Goal: Task Accomplishment & Management: Use online tool/utility

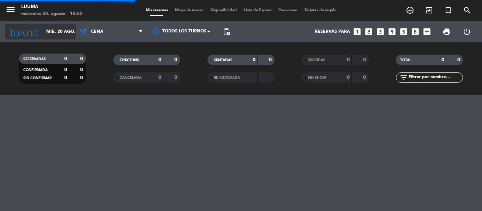
click at [50, 32] on input "mié. 20 ago." at bounding box center [73, 32] width 60 height 12
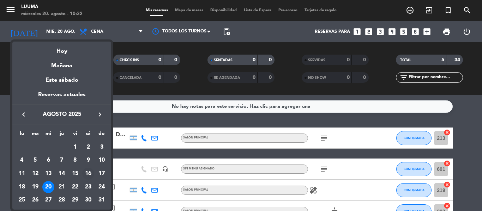
click at [92, 171] on div "16" at bounding box center [88, 174] width 12 height 12
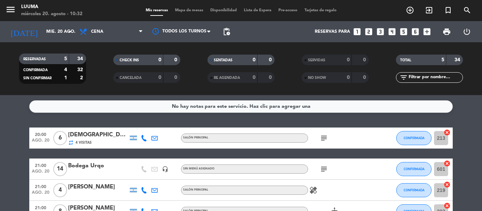
type input "sáb. 16 ago."
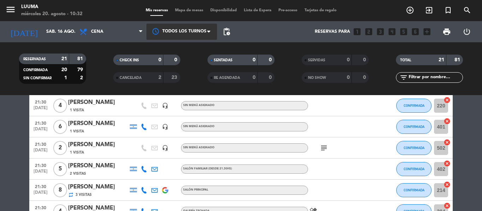
scroll to position [282, 0]
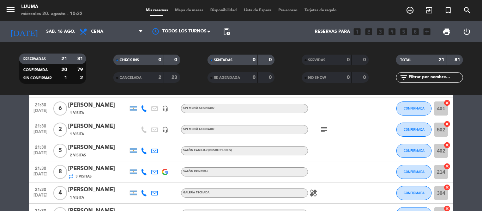
click at [177, 9] on span "Mapa de mesas" at bounding box center [189, 10] width 35 height 4
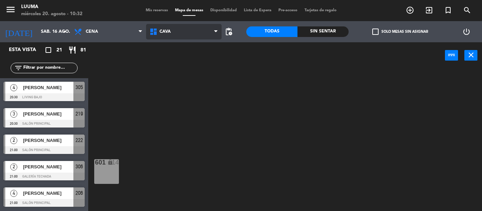
click at [166, 32] on span "Cava" at bounding box center [165, 31] width 11 height 5
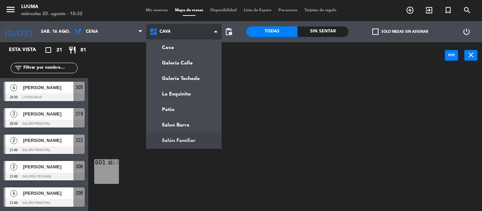
click at [177, 137] on ng-component "menu Luuma [DATE] 20. agosto - 10:32 Mis reservas Mapa de mesas Disponibilidad …" at bounding box center [241, 105] width 482 height 211
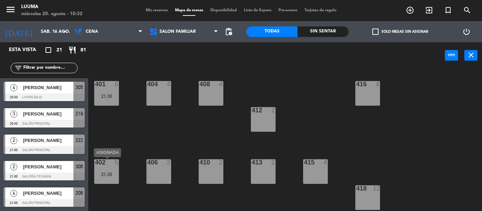
click at [110, 167] on div "402 5 21:30" at bounding box center [106, 172] width 25 height 25
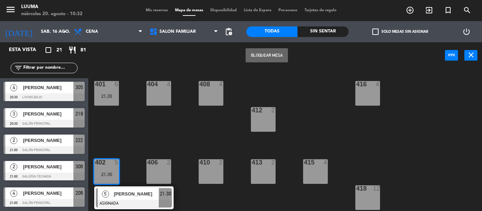
scroll to position [25, 0]
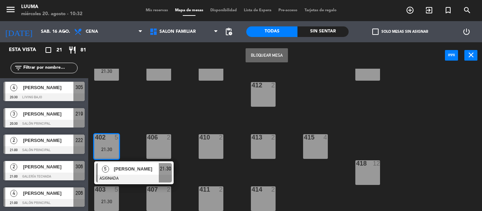
click at [130, 194] on div "401 6 21:30 404 4 408 4 416 4 412 2 402 5 21:30 5 [PERSON_NAME] ASIGNADA 21:30 …" at bounding box center [287, 140] width 389 height 143
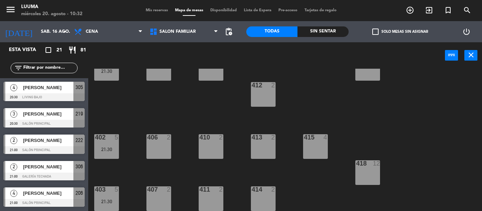
click at [115, 199] on div "21:30" at bounding box center [106, 201] width 25 height 5
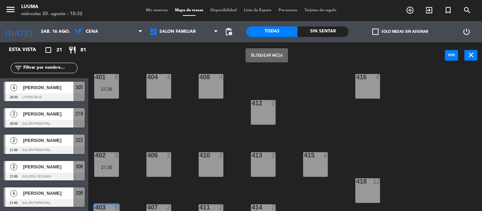
scroll to position [0, 0]
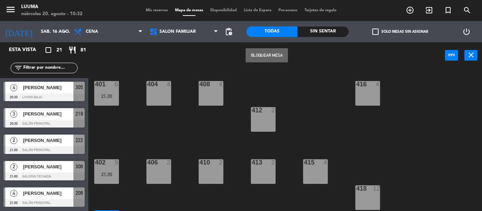
click at [135, 130] on div "401 6 21:30 404 4 408 4 416 4 412 2 402 5 21:30 406 2 410 2 413 2 415 4 418 12 …" at bounding box center [287, 140] width 389 height 143
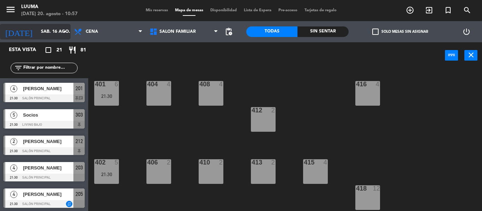
scroll to position [424, 0]
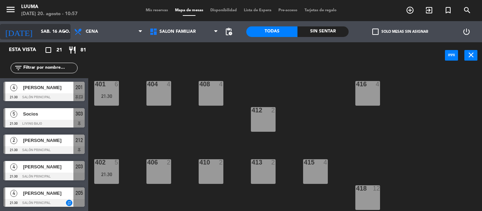
click at [52, 33] on input "sáb. 16 ago." at bounding box center [67, 32] width 60 height 12
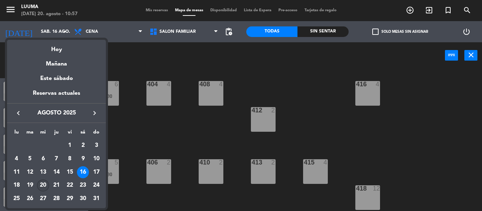
click at [43, 182] on div "20" at bounding box center [43, 186] width 12 height 12
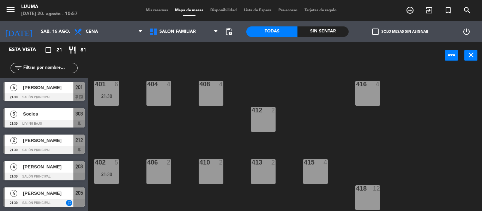
type input "mié. 20 ago."
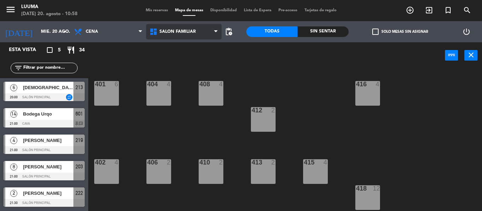
click at [172, 33] on span "Salón Familiar" at bounding box center [178, 31] width 36 height 5
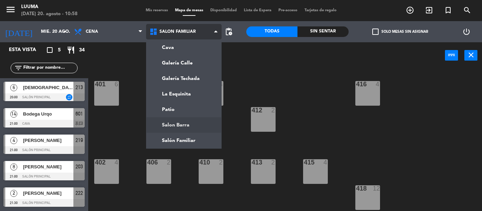
click at [179, 126] on ng-component "menu Luuma [DATE] 20. agosto - 10:58 Mis reservas Mapa de mesas Disponibilidad …" at bounding box center [241, 105] width 482 height 211
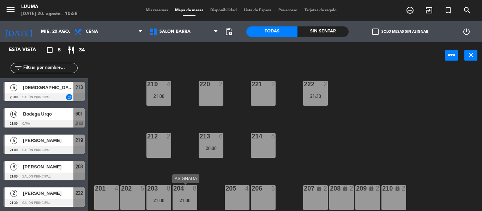
click at [185, 193] on div "204 8 21:00" at bounding box center [185, 198] width 25 height 25
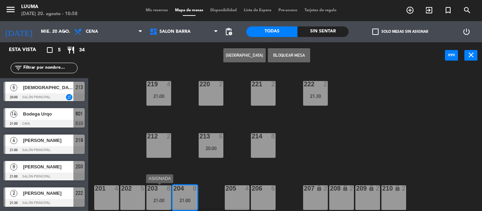
click at [166, 193] on div "203 8 21:00" at bounding box center [158, 198] width 25 height 25
click at [265, 145] on div "214 8" at bounding box center [263, 145] width 25 height 25
click at [264, 140] on div "214 8" at bounding box center [263, 136] width 25 height 7
click at [265, 151] on div "214 8" at bounding box center [263, 145] width 25 height 25
click at [313, 128] on div "220 2 221 2 219 4 21:00 222 2 21:30 213 6 20:00 214 8 212 2 201 4 202 5 203 8 2…" at bounding box center [287, 140] width 389 height 143
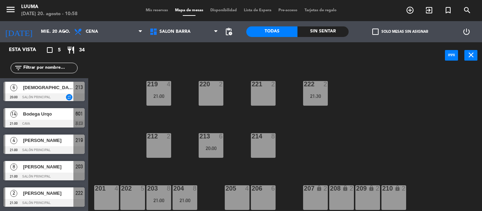
click at [261, 144] on div "214 8" at bounding box center [263, 145] width 25 height 25
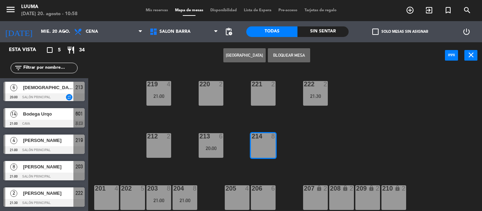
click at [239, 156] on div "220 2 221 2 219 4 21:00 222 2 21:30 213 6 20:00 214 8 212 2 201 4 202 5 203 8 2…" at bounding box center [287, 140] width 389 height 143
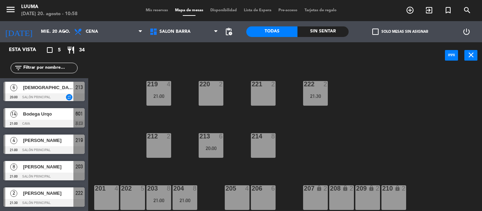
click at [144, 192] on div "202 5" at bounding box center [132, 189] width 25 height 7
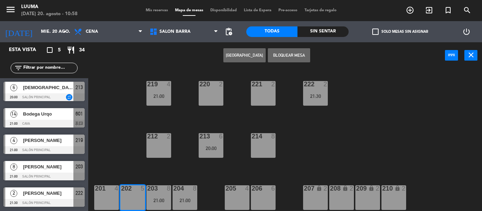
click at [168, 170] on div "220 2 221 2 219 4 21:00 222 2 21:30 213 6 20:00 214 8 212 2 201 4 202 5 203 8 2…" at bounding box center [287, 140] width 389 height 143
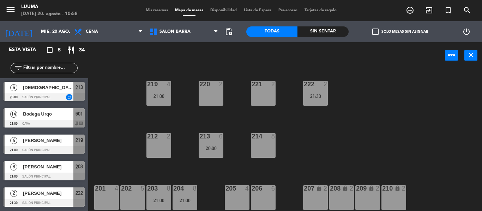
click at [162, 192] on div at bounding box center [159, 189] width 12 height 6
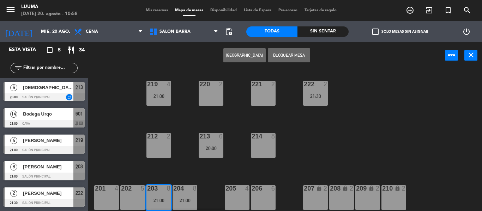
click at [187, 193] on div "204 8 21:00" at bounding box center [185, 198] width 25 height 25
click at [239, 169] on div "220 2 221 2 219 4 21:00 222 2 21:30 213 6 20:00 214 8 212 2 201 4 202 5 203 8 2…" at bounding box center [287, 140] width 389 height 143
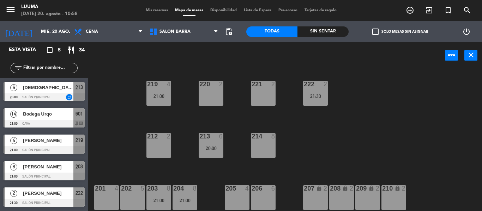
click at [162, 193] on div "203 8" at bounding box center [158, 189] width 25 height 7
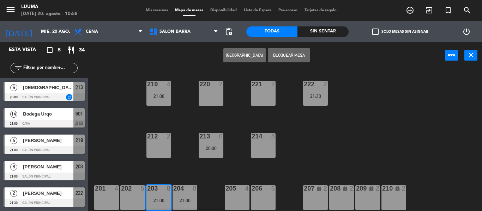
click at [192, 193] on div "204 8" at bounding box center [185, 189] width 25 height 7
click at [256, 146] on div "214 8" at bounding box center [263, 145] width 25 height 25
click at [267, 140] on div "214 8" at bounding box center [263, 136] width 25 height 7
click at [325, 127] on div "220 2 221 2 219 4 21:00 222 2 21:30 213 6 20:00 214 8 212 2 201 4 202 5 203 8 2…" at bounding box center [287, 140] width 389 height 143
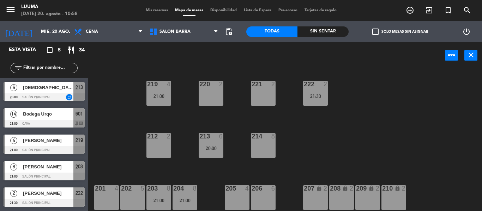
click at [183, 195] on div "204 8 21:00" at bounding box center [185, 198] width 25 height 25
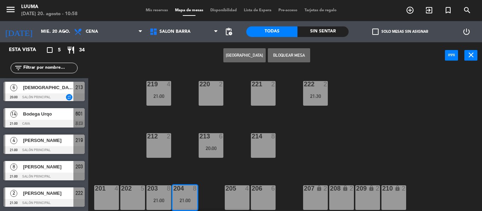
click at [262, 146] on div "214 8" at bounding box center [263, 145] width 25 height 25
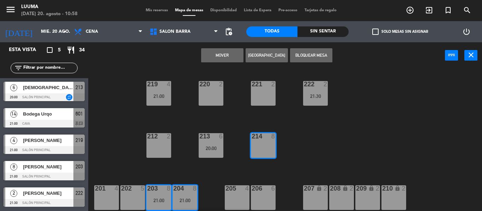
click at [219, 54] on button "Mover" at bounding box center [222, 55] width 42 height 14
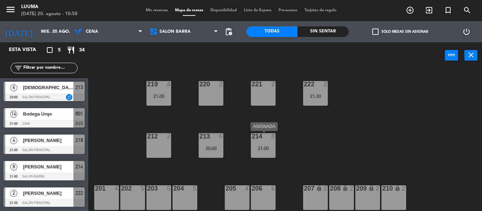
click at [259, 151] on div "21:00" at bounding box center [263, 148] width 25 height 5
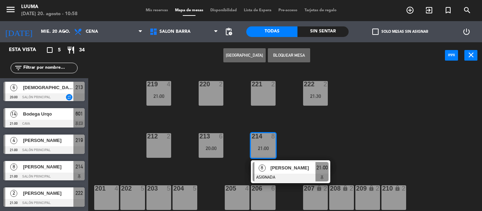
click at [294, 53] on button "Bloquear Mesa" at bounding box center [289, 55] width 42 height 14
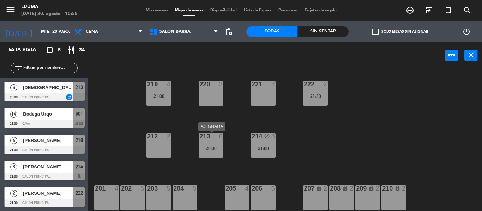
click at [216, 144] on div "213 6 20:00" at bounding box center [211, 145] width 25 height 25
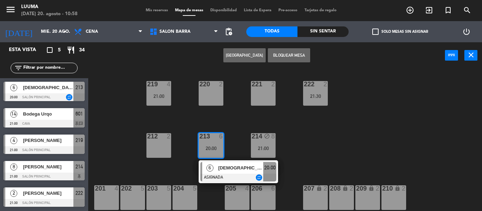
click at [283, 55] on button "Bloquear Mesa" at bounding box center [289, 55] width 42 height 14
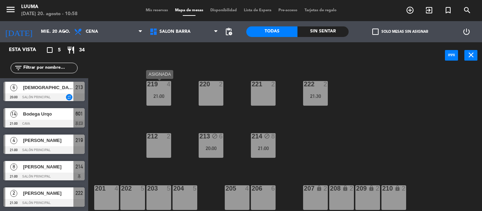
click at [164, 93] on div "219 4 21:00" at bounding box center [158, 93] width 25 height 25
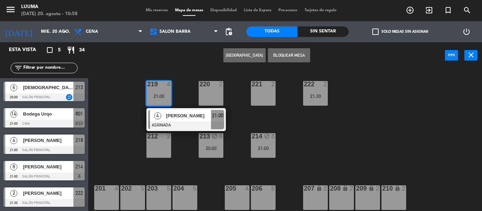
click at [282, 55] on button "Bloquear Mesa" at bounding box center [289, 55] width 42 height 14
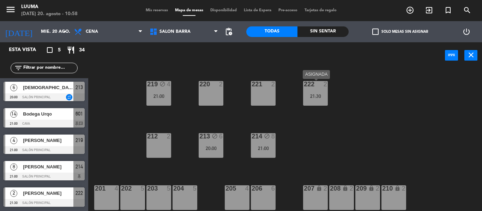
click at [316, 92] on div "222 2 21:30" at bounding box center [315, 93] width 25 height 25
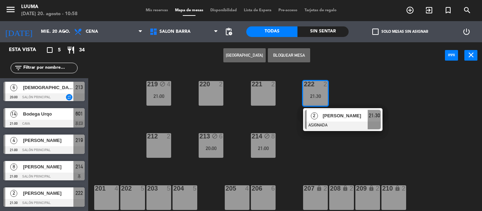
click at [294, 52] on button "Bloquear Mesa" at bounding box center [289, 55] width 42 height 14
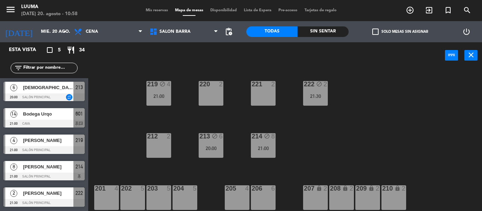
click at [362, 136] on div "220 2 221 2 219 block 4 21:00 222 block 2 21:30 213 block 6 20:00 214 block 8 2…" at bounding box center [287, 140] width 389 height 143
